Goal: Task Accomplishment & Management: Complete application form

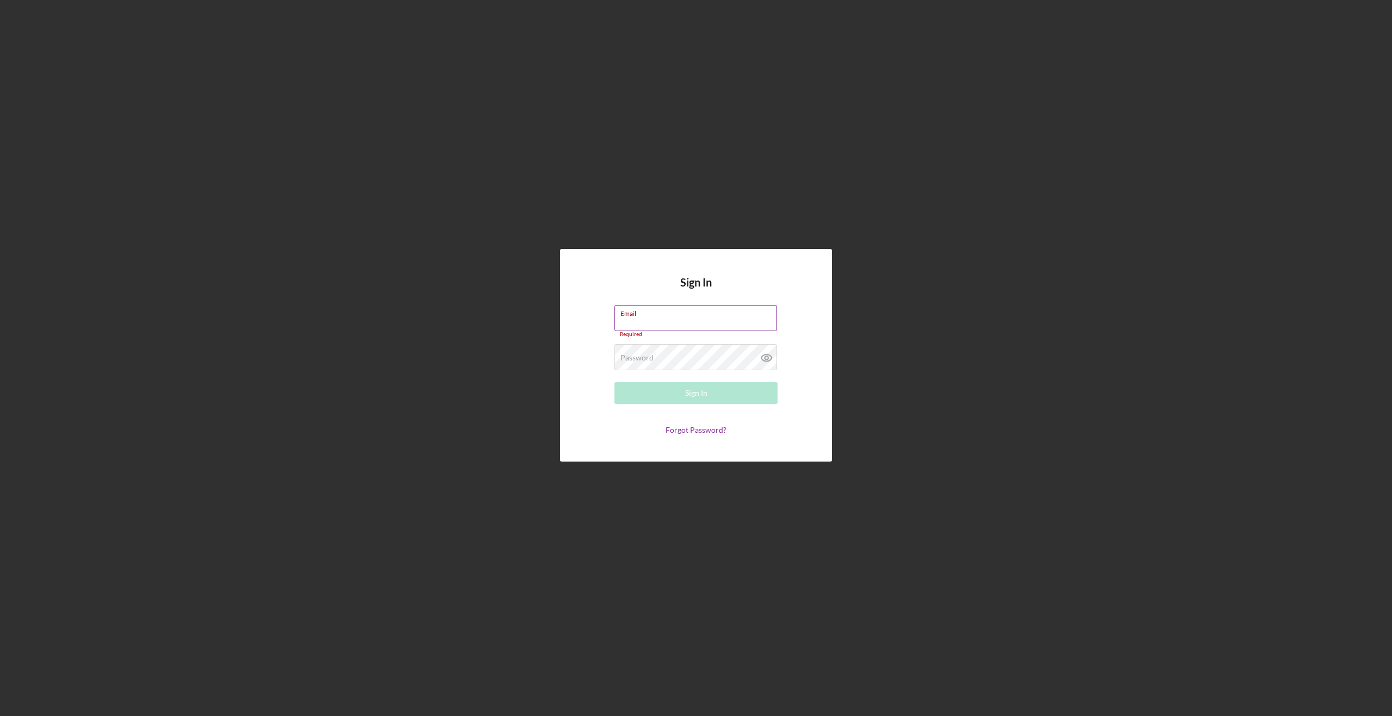
type input "[PERSON_NAME][EMAIL_ADDRESS][PERSON_NAME][DOMAIN_NAME]"
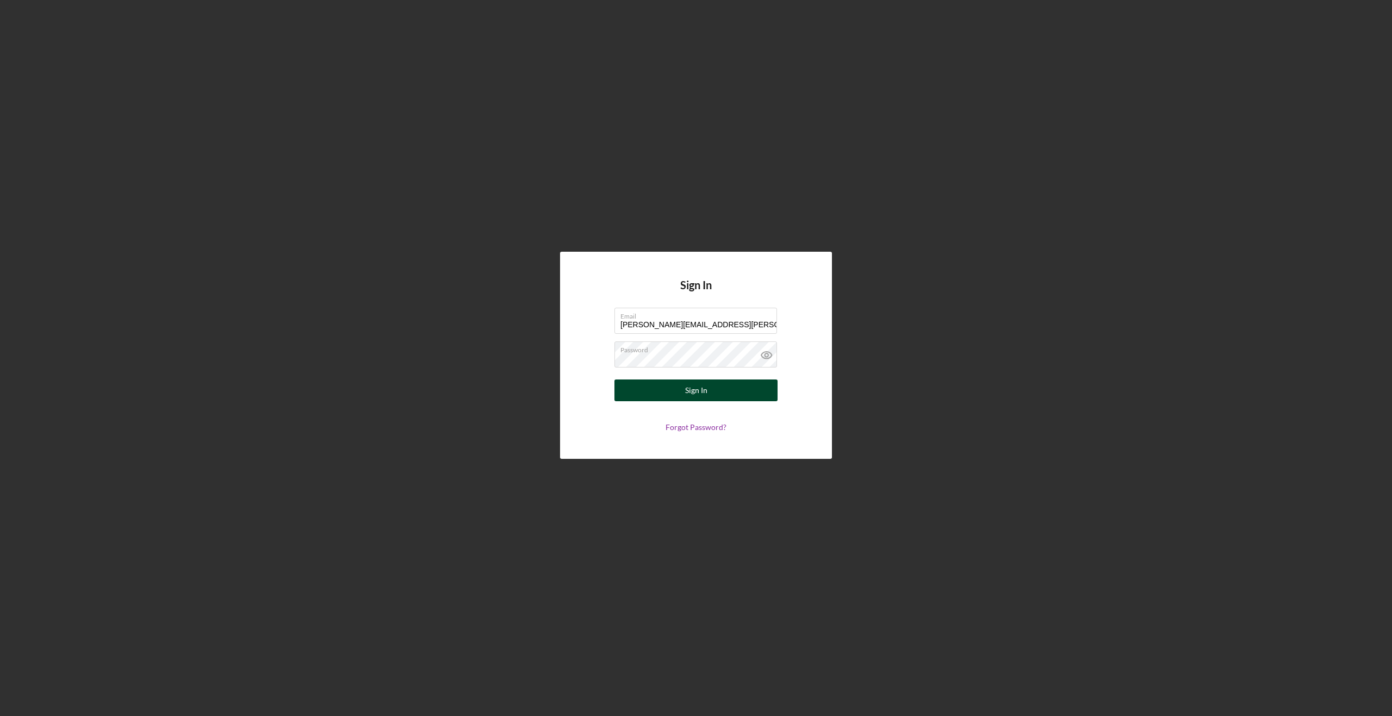
click at [692, 393] on div "Sign In" at bounding box center [696, 390] width 22 height 22
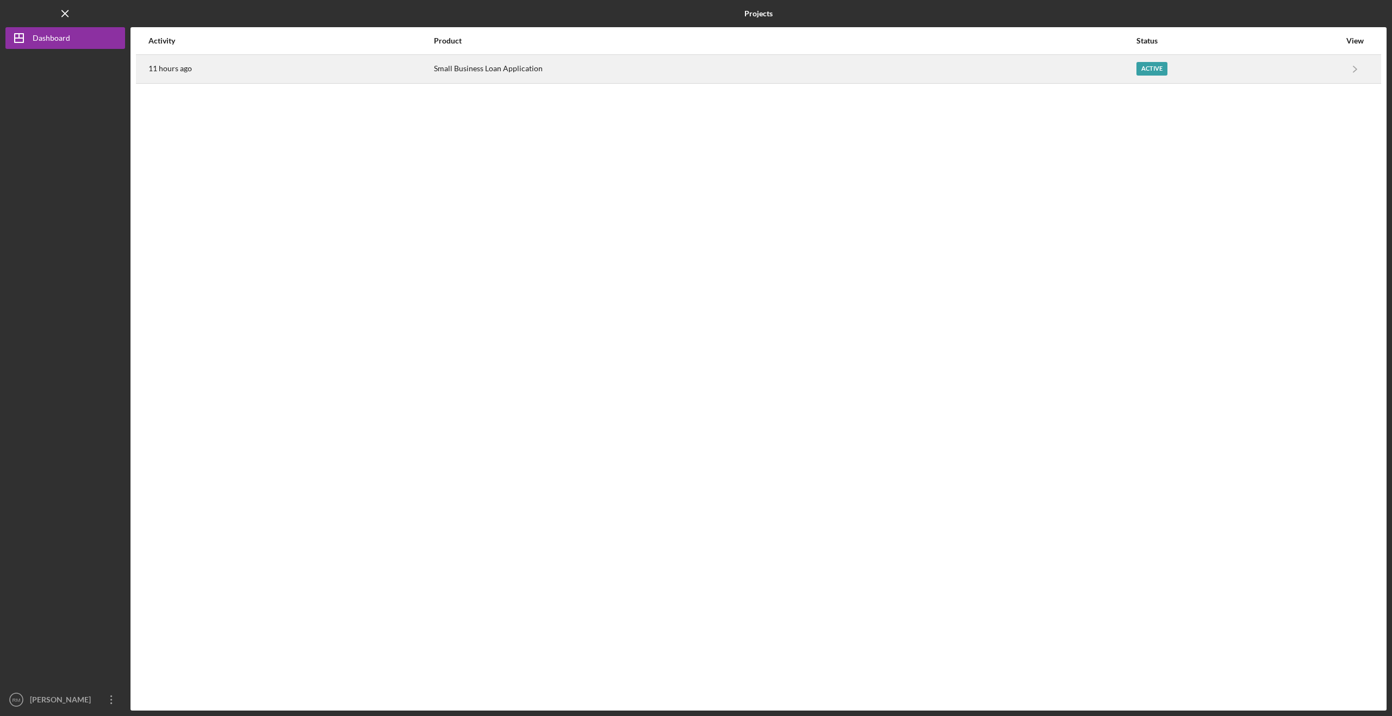
click at [1241, 65] on div "Active" at bounding box center [1238, 68] width 204 height 27
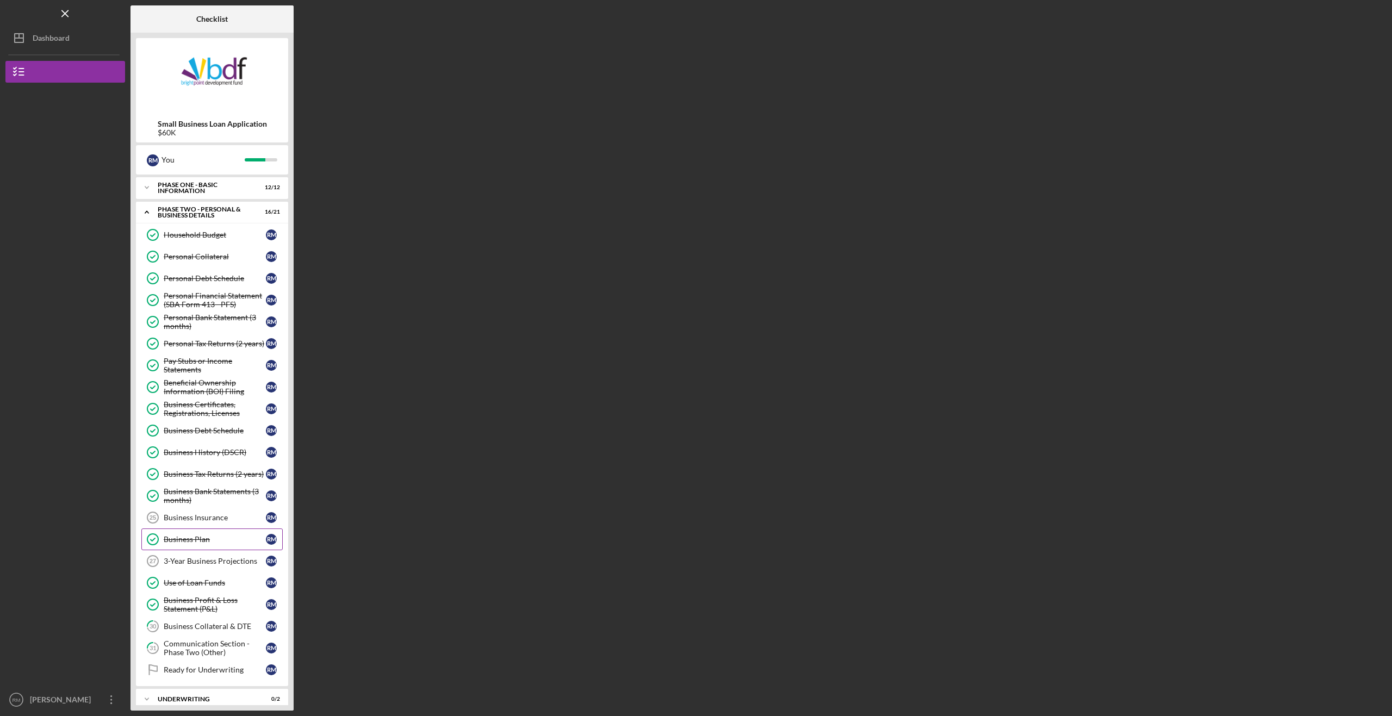
click at [203, 539] on div "Business Plan" at bounding box center [215, 539] width 102 height 9
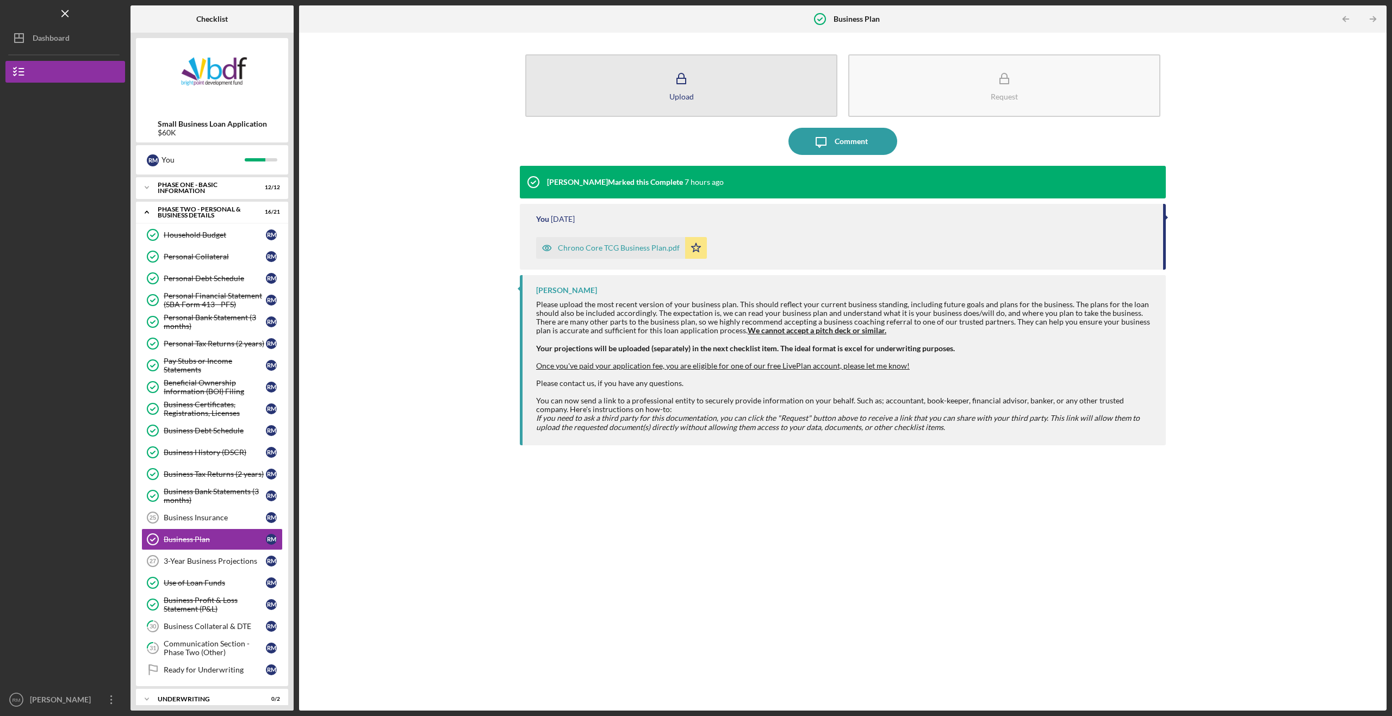
click at [651, 73] on button "Upload" at bounding box center [681, 85] width 312 height 63
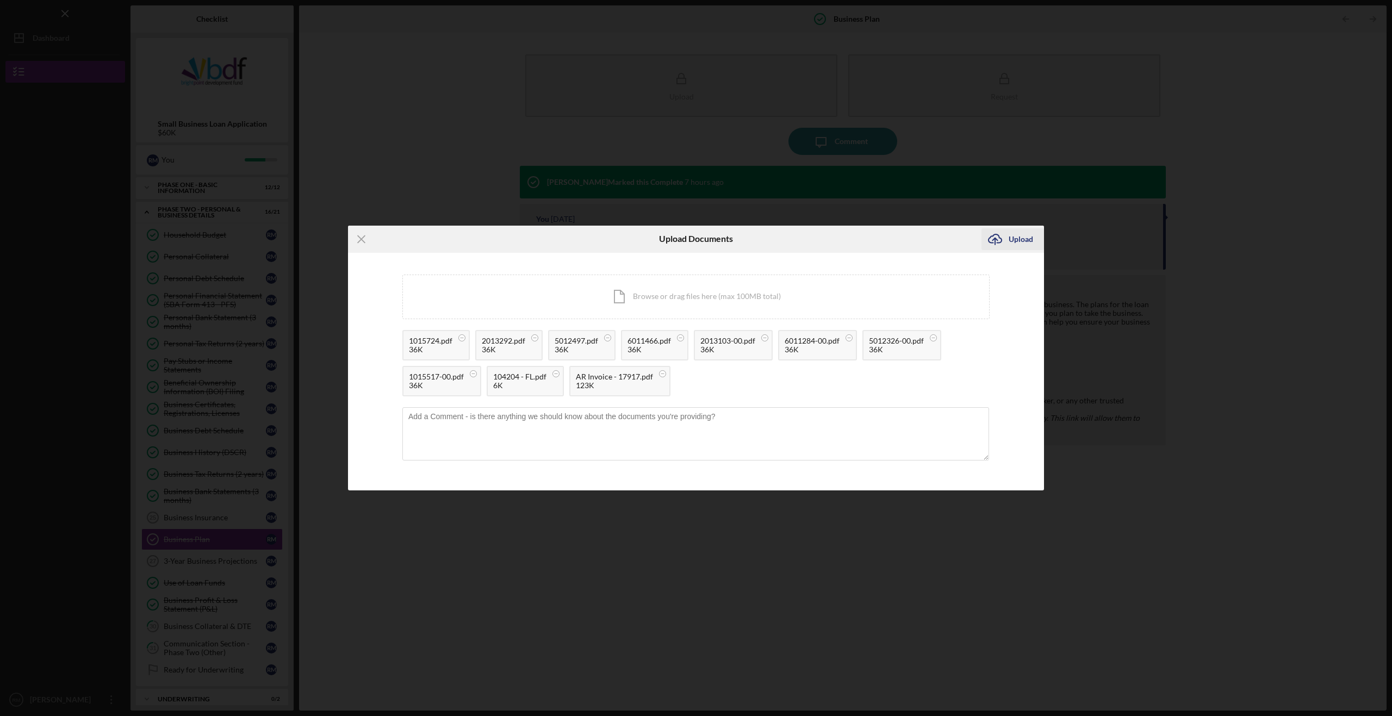
click at [1022, 240] on div "Upload" at bounding box center [1020, 239] width 24 height 22
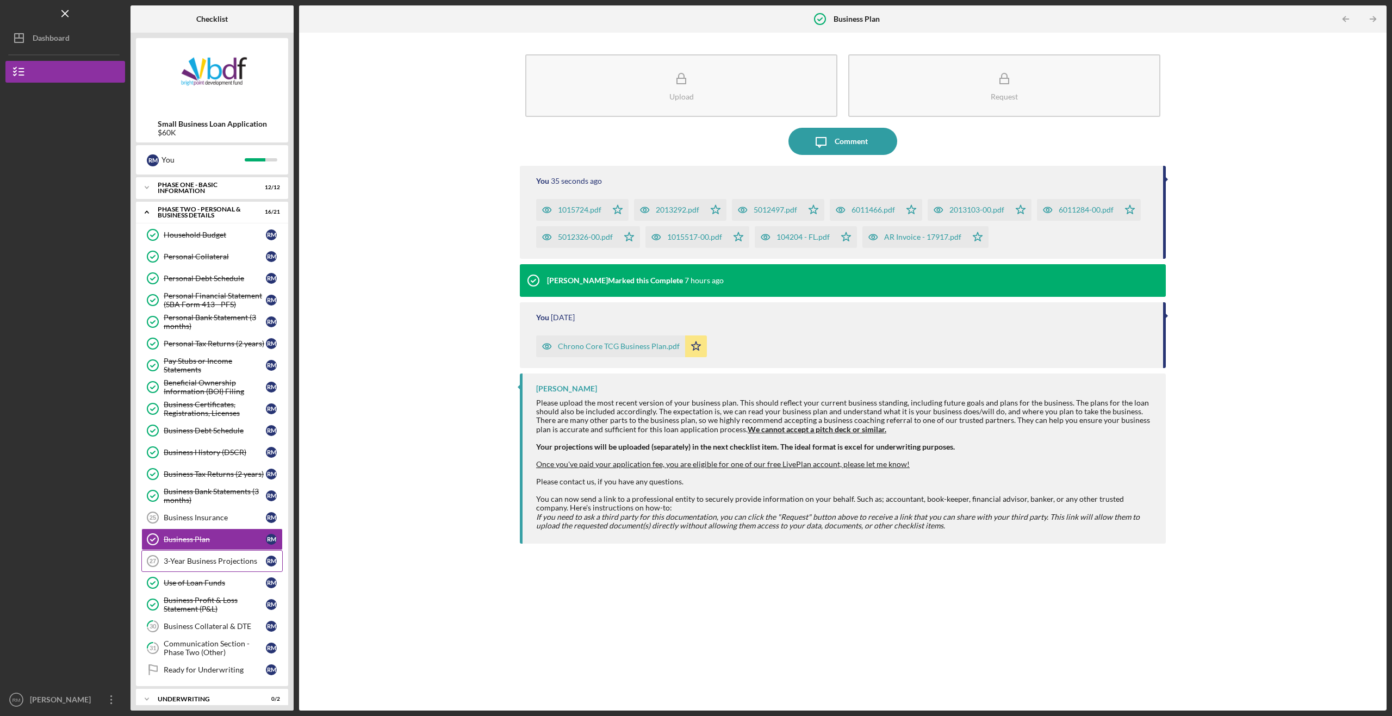
click at [192, 559] on div "3-Year Business Projections" at bounding box center [215, 561] width 102 height 9
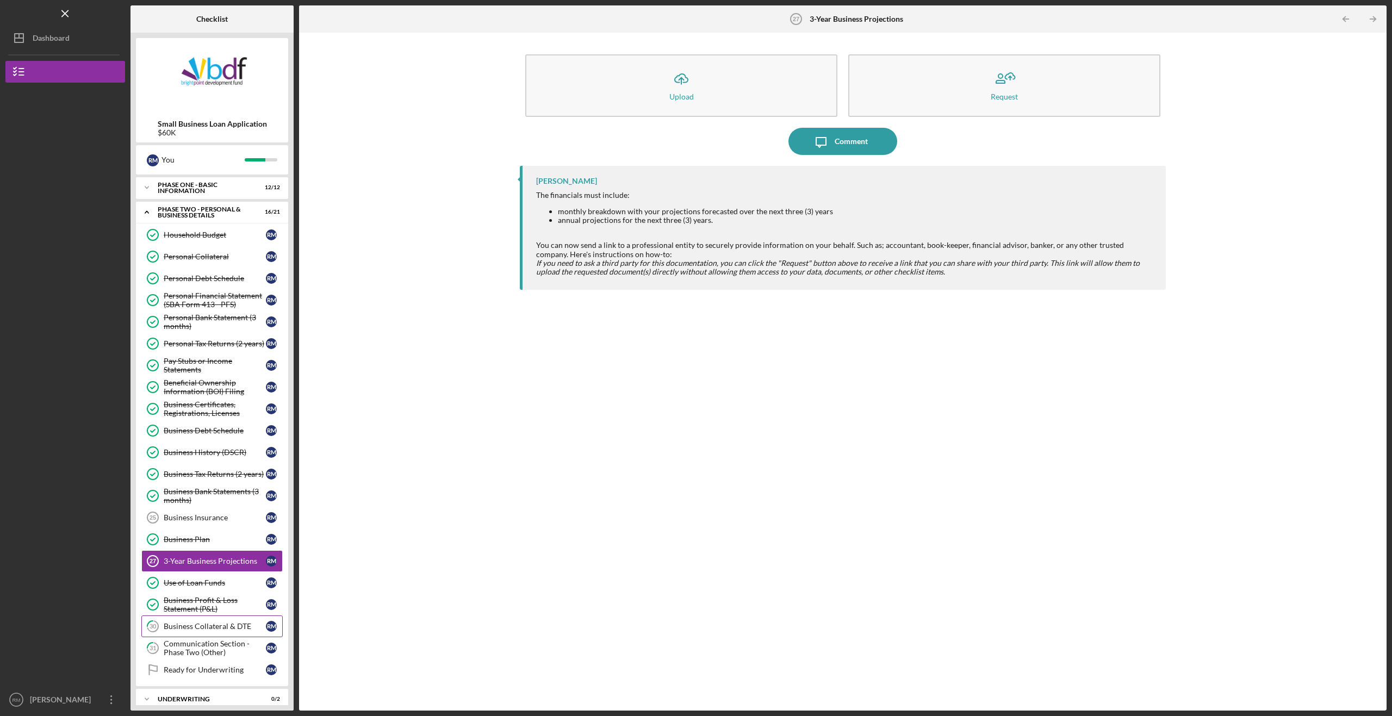
click at [200, 630] on div "Business Collateral & DTE" at bounding box center [215, 626] width 102 height 9
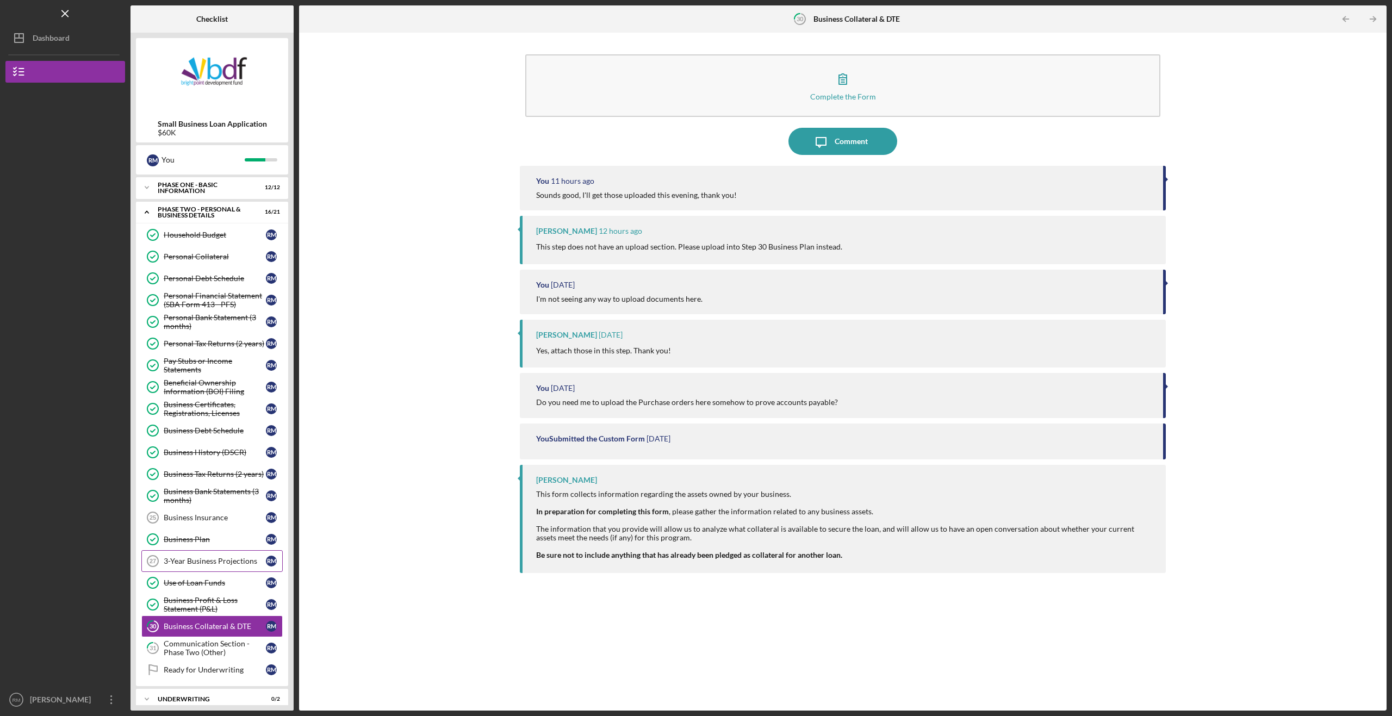
click at [192, 563] on div "3-Year Business Projections" at bounding box center [215, 561] width 102 height 9
